Goal: Check status: Check status

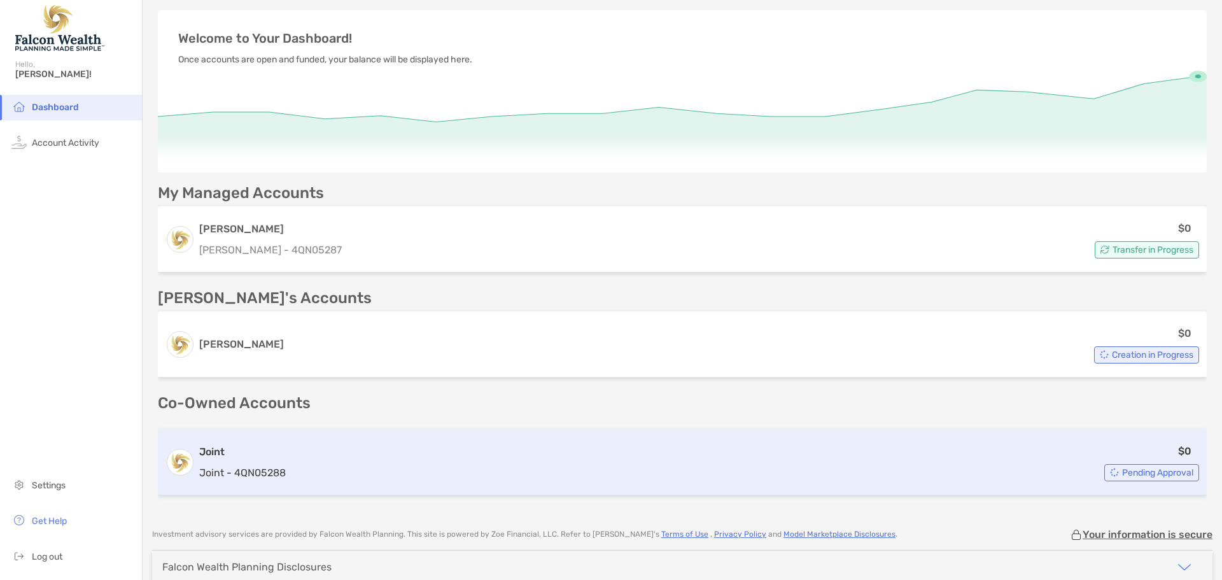
scroll to position [92, 0]
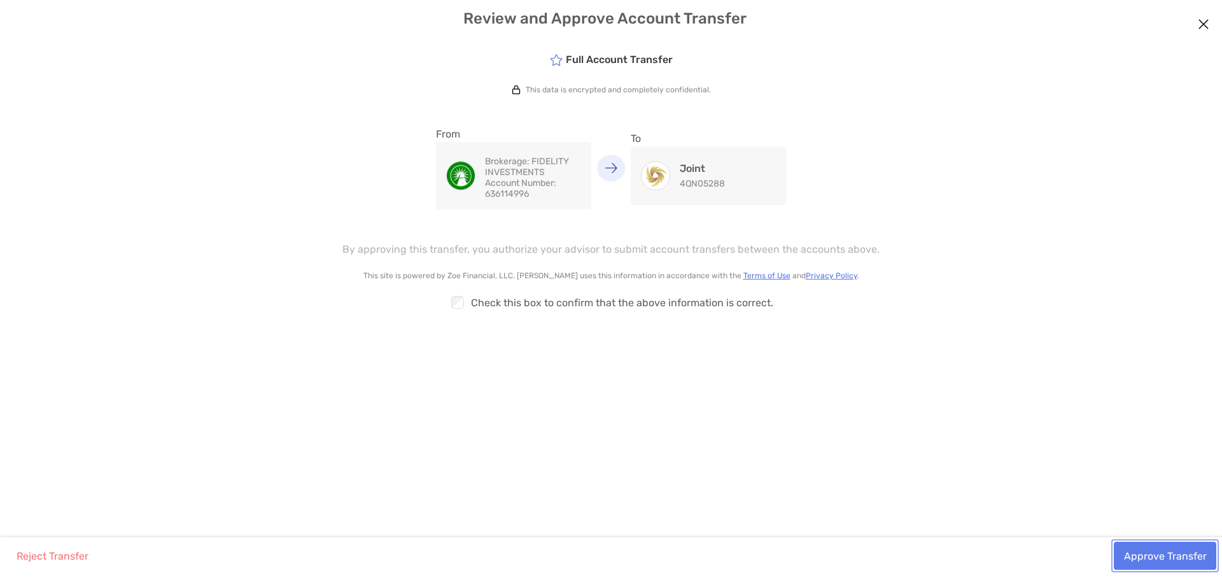
click at [1189, 557] on button "Approve Transfer" at bounding box center [1165, 556] width 102 height 28
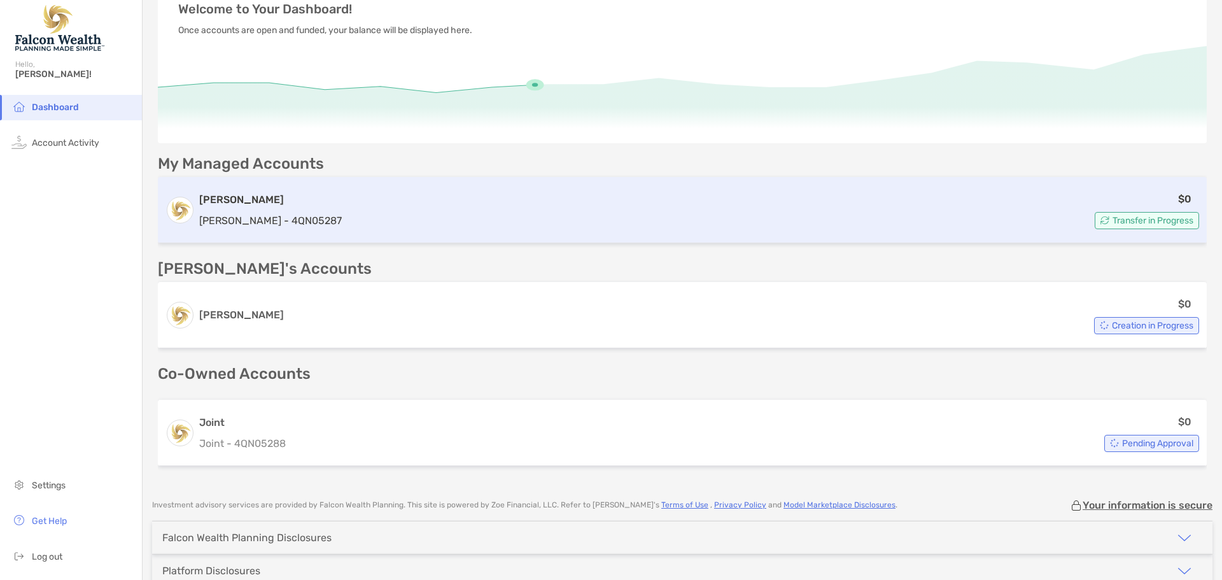
scroll to position [127, 0]
